Goal: Check status: Check status

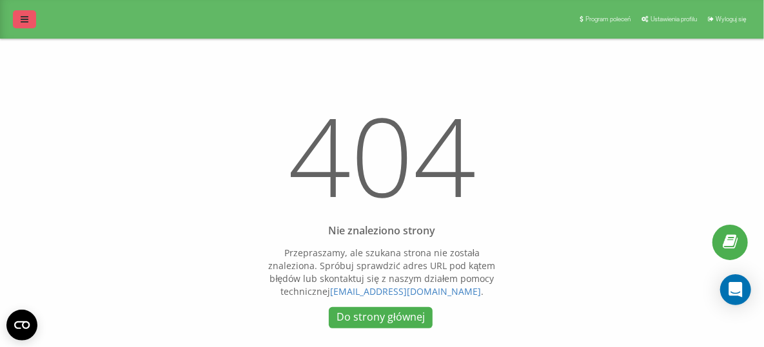
click at [27, 19] on icon at bounding box center [25, 19] width 8 height 9
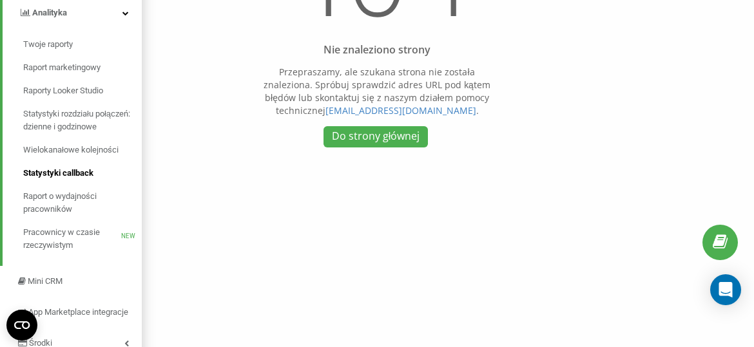
scroll to position [193, 0]
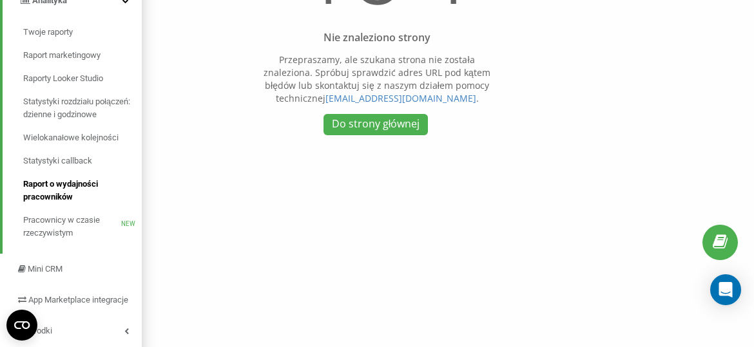
click at [69, 198] on span "Raport o wydajności pracowników" at bounding box center [79, 191] width 112 height 26
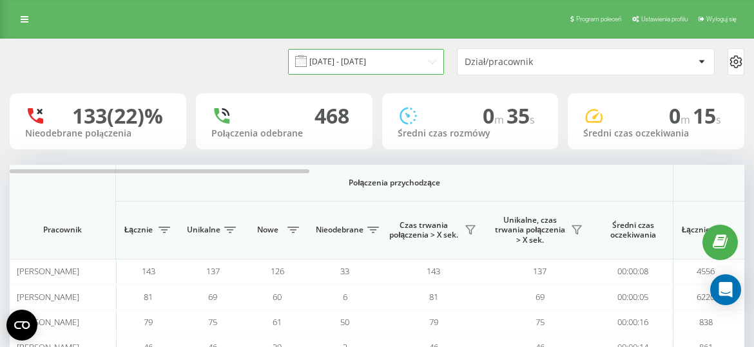
click at [376, 70] on input "[DATE] - [DATE]" at bounding box center [366, 61] width 156 height 25
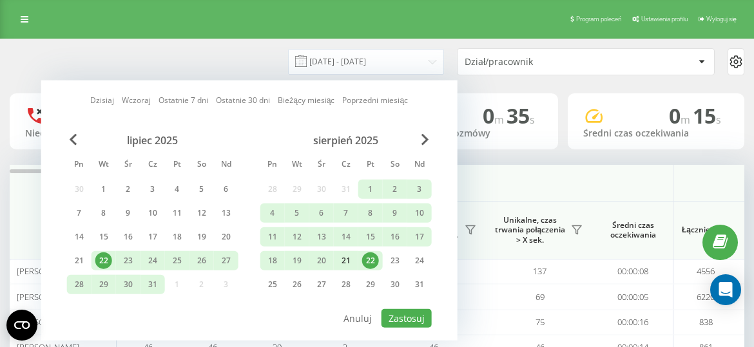
click at [348, 262] on div "21" at bounding box center [346, 261] width 17 height 17
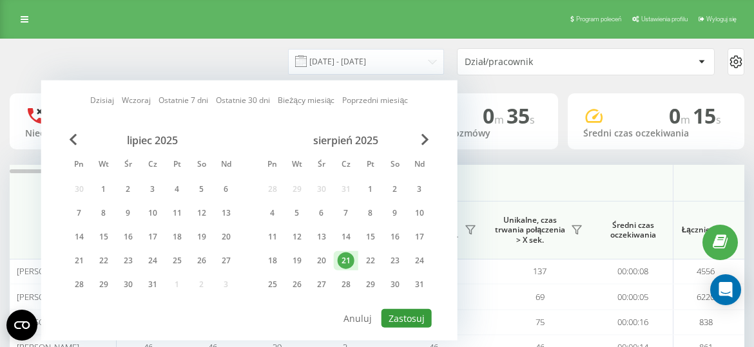
click at [420, 322] on button "Zastosuj" at bounding box center [406, 318] width 50 height 19
type input "[DATE] - [DATE]"
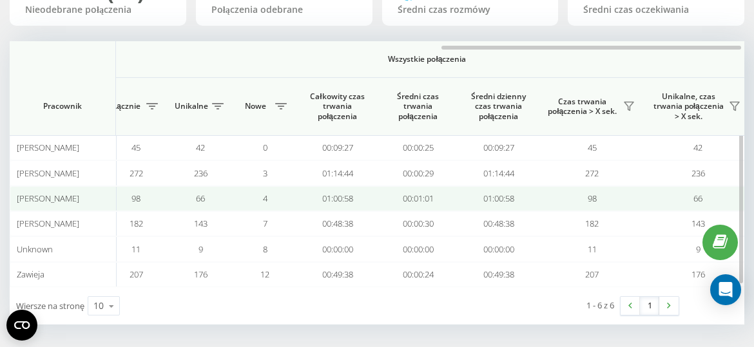
scroll to position [0, 1057]
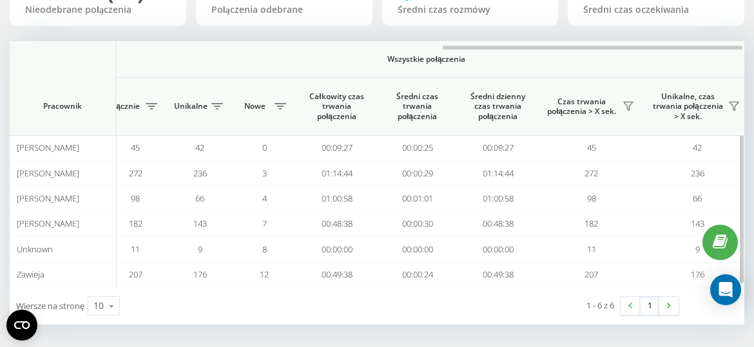
click at [132, 62] on div "Wszystkie połączenia" at bounding box center [427, 59] width 634 height 10
